Goal: Task Accomplishment & Management: Manage account settings

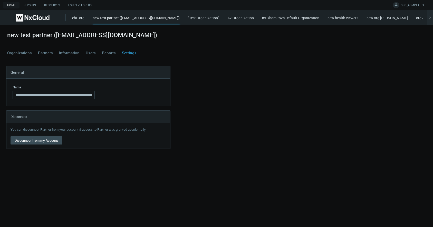
click at [88, 53] on link "Users" at bounding box center [91, 53] width 12 height 14
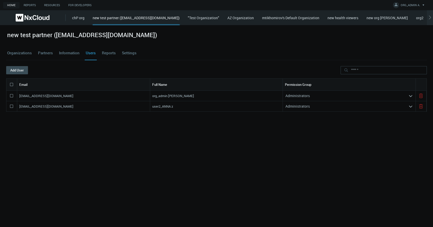
click at [303, 94] on nx-search-highlight "Administrators" at bounding box center [297, 95] width 24 height 5
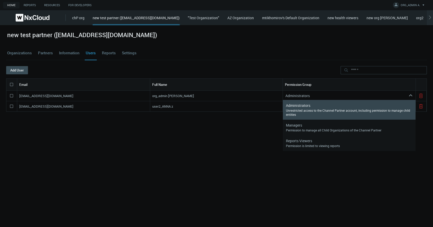
click at [303, 94] on nx-search-highlight "Administrators" at bounding box center [297, 95] width 24 height 5
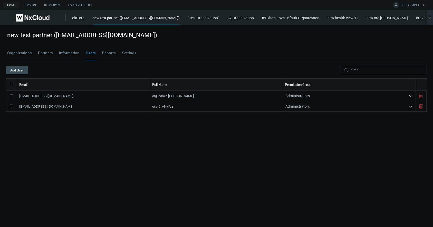
click at [311, 94] on div "Administrators" at bounding box center [346, 96] width 126 height 8
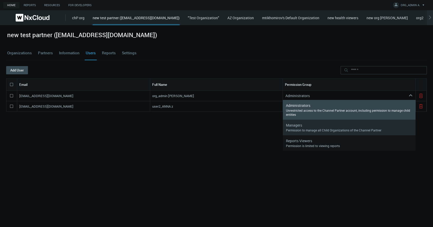
click at [308, 130] on div "Permission to manage all Child Organizations of the Channel Partner" at bounding box center [349, 130] width 127 height 4
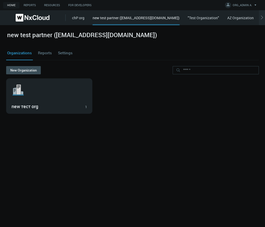
click at [245, 109] on div ".st1{fill:var(--svg-placeholder-elm2-color);} .st2{fill:var(--brand-core);} .st…" at bounding box center [132, 96] width 253 height 35
click at [104, 18] on div "new test partner ([EMAIL_ADDRESS][DOMAIN_NAME])" at bounding box center [136, 20] width 87 height 10
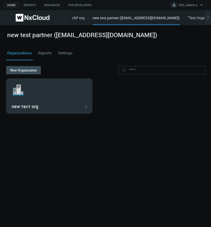
click at [45, 94] on svg-icon ".st1{fill:var(--svg-placeholder-elm2-color);} .st2{fill:var(--brand-core);} .st…" at bounding box center [49, 90] width 75 height 16
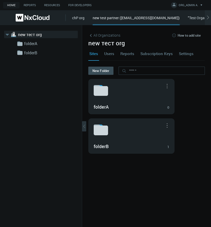
click at [108, 55] on link "Users" at bounding box center [109, 54] width 12 height 14
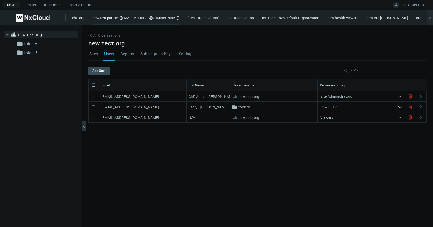
click at [265, 108] on div "Power Users" at bounding box center [358, 107] width 80 height 8
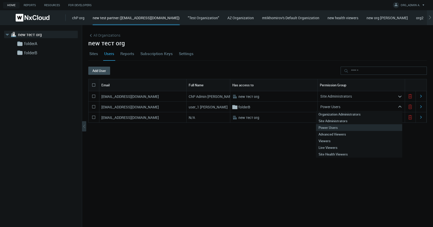
click at [265, 108] on div "Power Users" at bounding box center [358, 107] width 80 height 8
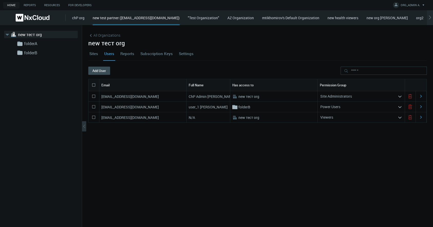
click at [265, 201] on div "azaretskaya+defaultcpadmin@networkoptix.com ChP Admin Anna .st0{fill:#A3B8C2;fi…" at bounding box center [257, 152] width 339 height 122
click at [141, 92] on div "azaretskaya+defaultcpadmin@networkoptix.com" at bounding box center [142, 96] width 87 height 10
click at [141, 95] on nx-search-highlight "azaretskaya+defaultcpadmin@networkoptix.com" at bounding box center [130, 96] width 58 height 5
click at [142, 95] on nx-search-highlight "azaretskaya+defaultcpadmin@networkoptix.com" at bounding box center [130, 96] width 58 height 5
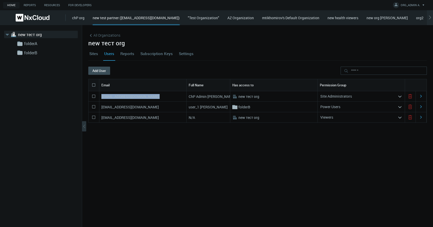
click at [142, 95] on nx-search-highlight "azaretskaya+defaultcpadmin@networkoptix.com" at bounding box center [130, 96] width 58 height 5
click at [142, 96] on nx-search-highlight "azaretskaya+defaultcpadmin@networkoptix.com" at bounding box center [130, 96] width 58 height 5
copy nx-search-highlight "azaretskaya+defaultcpadmin@networkoptix.com"
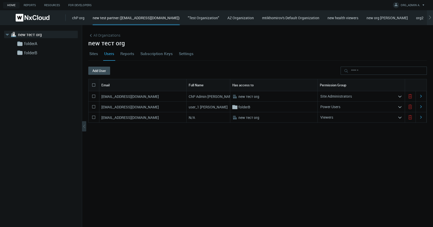
click at [265, 165] on div "azaretskaya+defaultcpadmin@networkoptix.com ChP Admin Anna .st0{fill:#A3B8C2;fi…" at bounding box center [257, 152] width 339 height 122
click at [150, 13] on div "chP org new test partner (azaretskaya+defaultorgadmin@networkoptix.com) "Test O…" at bounding box center [252, 17] width 361 height 15
click at [151, 18] on div "new test partner (azaretskaya+defaultorgadmin@networkoptix.com)" at bounding box center [136, 20] width 87 height 10
click at [110, 37] on span "All Organizations" at bounding box center [106, 35] width 27 height 5
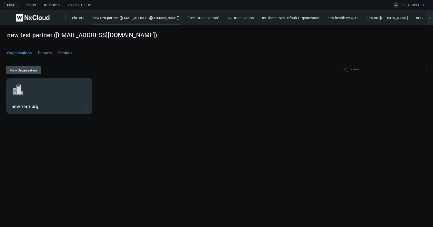
click at [54, 92] on svg-icon ".st1{fill:var(--svg-placeholder-elm2-color);} .st2{fill:var(--brand-core);} .st…" at bounding box center [49, 90] width 75 height 16
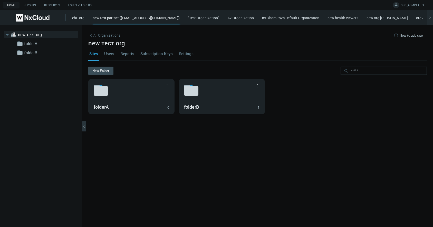
click at [108, 53] on link "Users" at bounding box center [109, 54] width 12 height 14
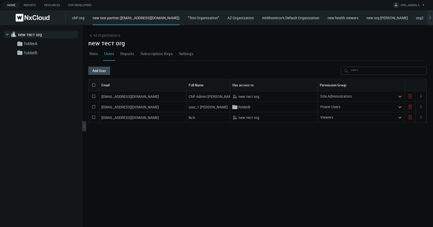
click at [265, 98] on nx-search-highlight "Site Administrators" at bounding box center [336, 96] width 32 height 5
click at [259, 155] on div "azaretskaya+defaultcpadmin@networkoptix.com ChP Admin Anna .st0{fill:#A3B8C2;fi…" at bounding box center [257, 152] width 339 height 122
click at [95, 36] on span "All Organizations" at bounding box center [106, 35] width 27 height 5
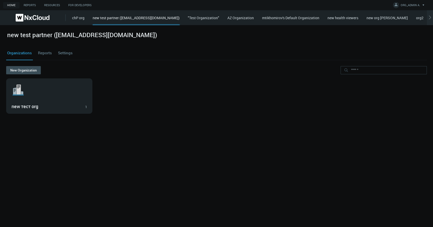
click at [55, 56] on div "Organizations Reports Settings" at bounding box center [216, 53] width 421 height 14
click at [49, 54] on link "Reports" at bounding box center [45, 53] width 16 height 14
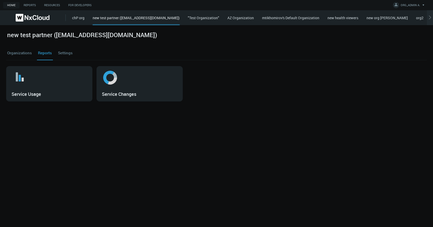
click at [57, 55] on link "Settings" at bounding box center [65, 53] width 17 height 14
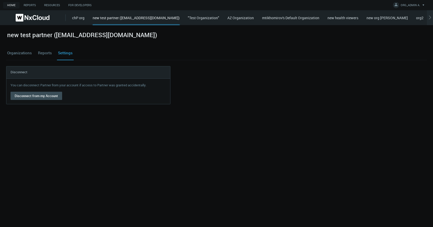
click at [24, 55] on link "Organizations" at bounding box center [19, 53] width 27 height 14
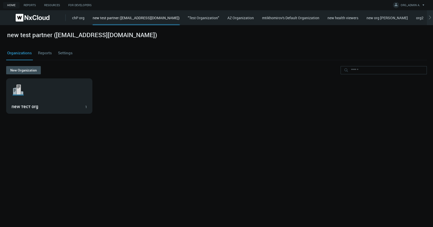
click at [212, 122] on cdk-virtual-scroll-viewport ".st1{fill:var(--svg-placeholder-elm2-color);} .st2{fill:var(--brand-core);} .st…" at bounding box center [216, 150] width 421 height 143
click at [48, 54] on link "Reports" at bounding box center [45, 53] width 16 height 14
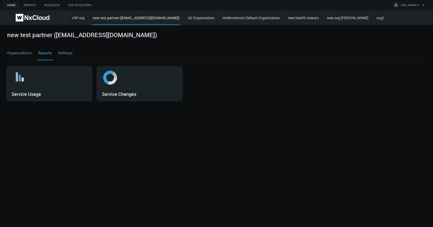
click at [214, 17] on link "AZ Organization" at bounding box center [201, 17] width 26 height 5
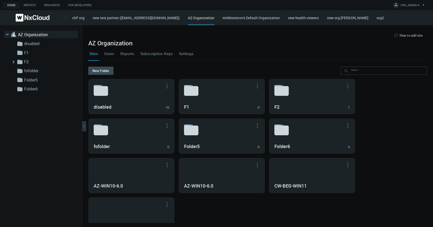
click at [146, 18] on link "new test partner ([EMAIL_ADDRESS][DOMAIN_NAME])" at bounding box center [136, 17] width 87 height 5
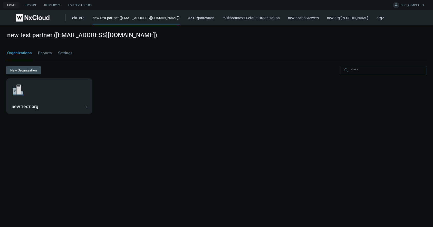
click at [387, 19] on div "chP org new test partner ([EMAIL_ADDRESS][DOMAIN_NAME]) AZ Organization mtikhom…" at bounding box center [252, 17] width 361 height 15
click at [384, 19] on link "org2" at bounding box center [380, 17] width 7 height 5
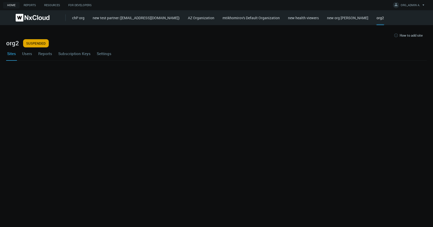
click at [350, 20] on link "new org anna" at bounding box center [347, 17] width 41 height 5
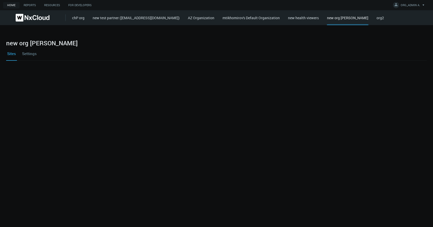
click at [79, 20] on link "chP org" at bounding box center [78, 17] width 12 height 5
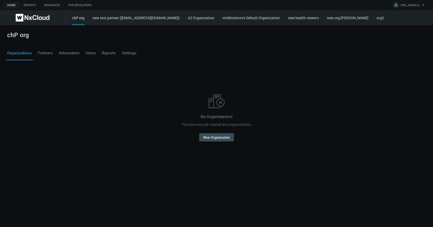
click at [214, 18] on link "AZ Organization" at bounding box center [201, 17] width 26 height 5
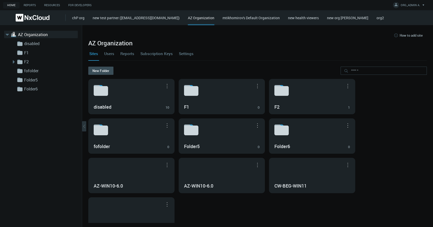
click at [106, 55] on link "Users" at bounding box center [109, 54] width 12 height 14
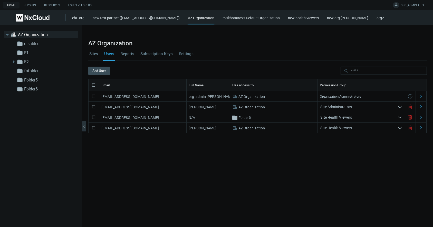
click at [332, 32] on div at bounding box center [257, 35] width 339 height 8
click at [188, 56] on link "Settings" at bounding box center [186, 54] width 17 height 14
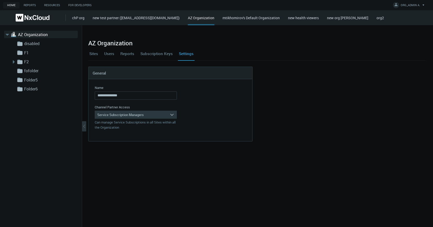
click at [171, 118] on svg-icon "arrow_expand" at bounding box center [173, 115] width 7 height 8
click at [152, 123] on div "Organization Administrators" at bounding box center [135, 122] width 77 height 7
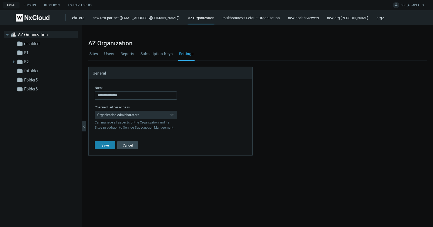
click at [110, 145] on button "Save" at bounding box center [105, 145] width 21 height 8
click at [118, 114] on div "Organization Administrators" at bounding box center [132, 115] width 75 height 8
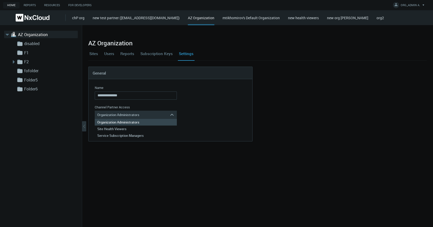
click at [129, 167] on div "**********" at bounding box center [257, 126] width 351 height 202
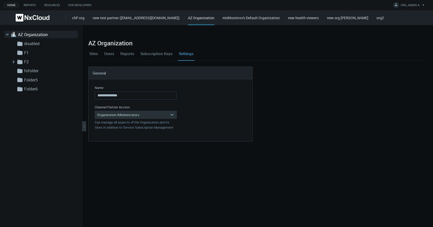
click at [119, 20] on link "new test partner (azaretskaya+defaultorgadmin@networkoptix.com)" at bounding box center [136, 17] width 87 height 5
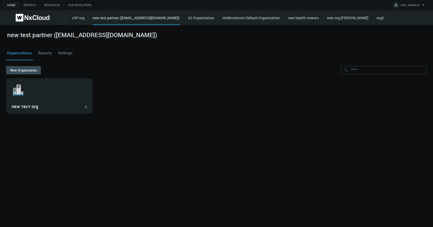
click at [60, 53] on link "Settings" at bounding box center [65, 53] width 17 height 14
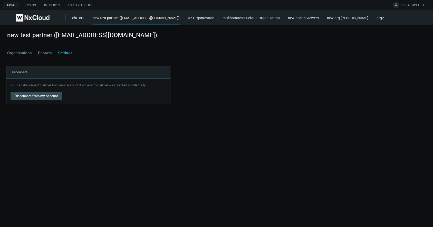
click at [17, 51] on link "Organizations" at bounding box center [19, 53] width 27 height 14
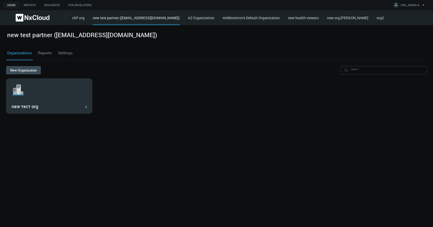
click at [38, 108] on h3 "new тест org" at bounding box center [46, 107] width 68 height 6
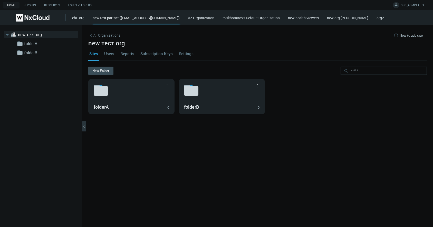
click at [102, 38] on span "All Organizations" at bounding box center [106, 35] width 27 height 5
